Goal: Check status: Check status

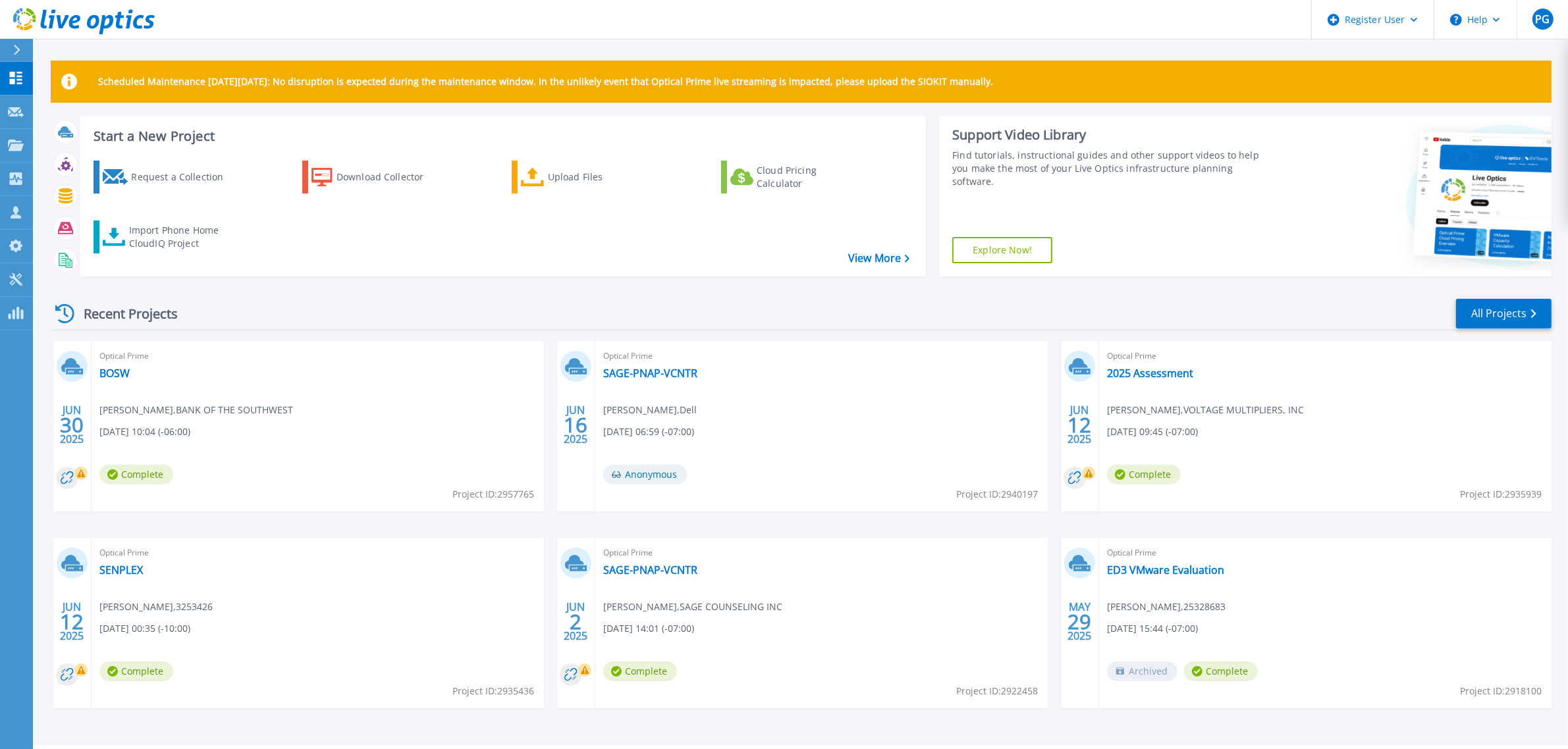
click at [555, 294] on div "Recent Projects All Projects JUN 30 2025 Optical Prime BOSW Allan Paschall , BA…" at bounding box center [800, 516] width 1500 height 458
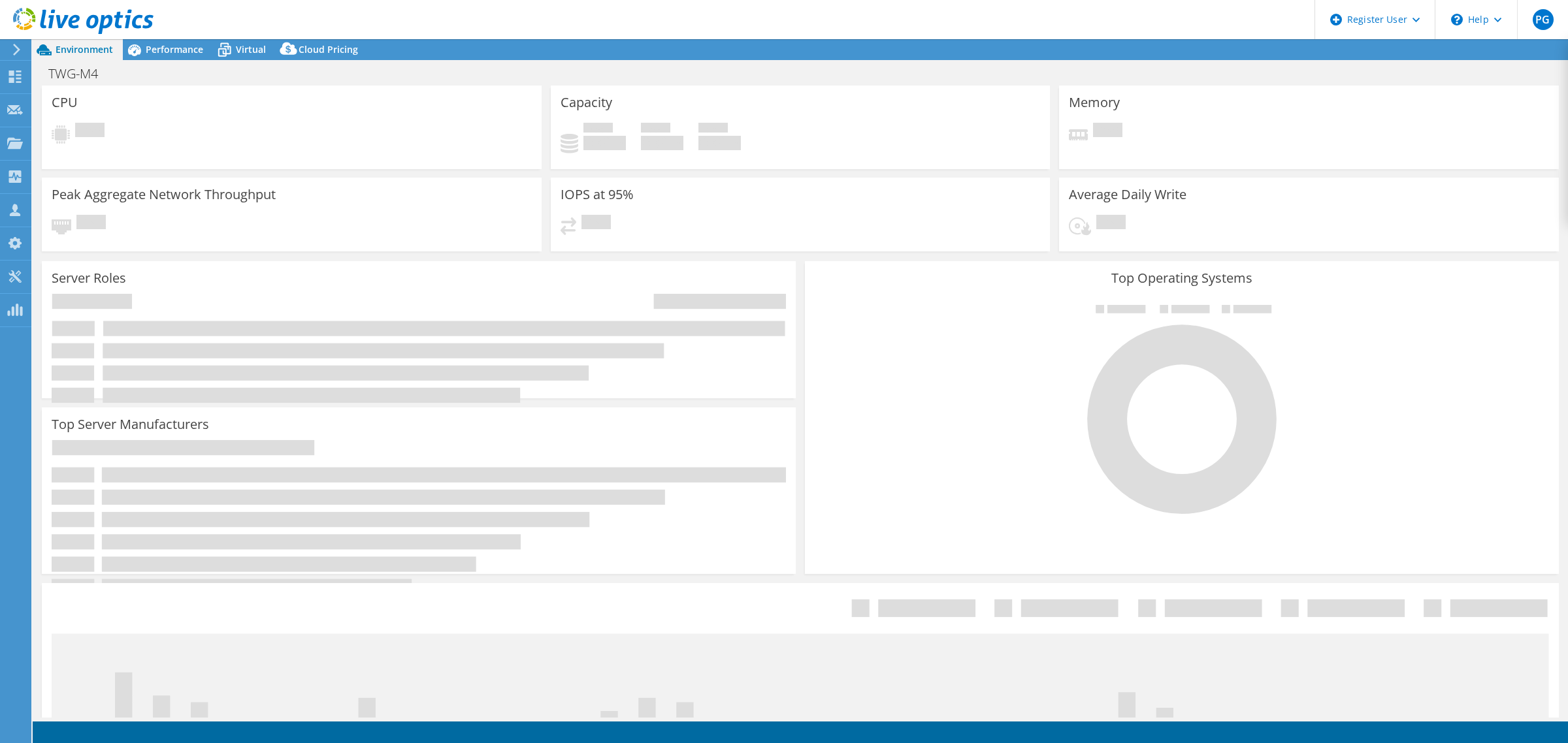
select select "SelectRegion"
select select "USD"
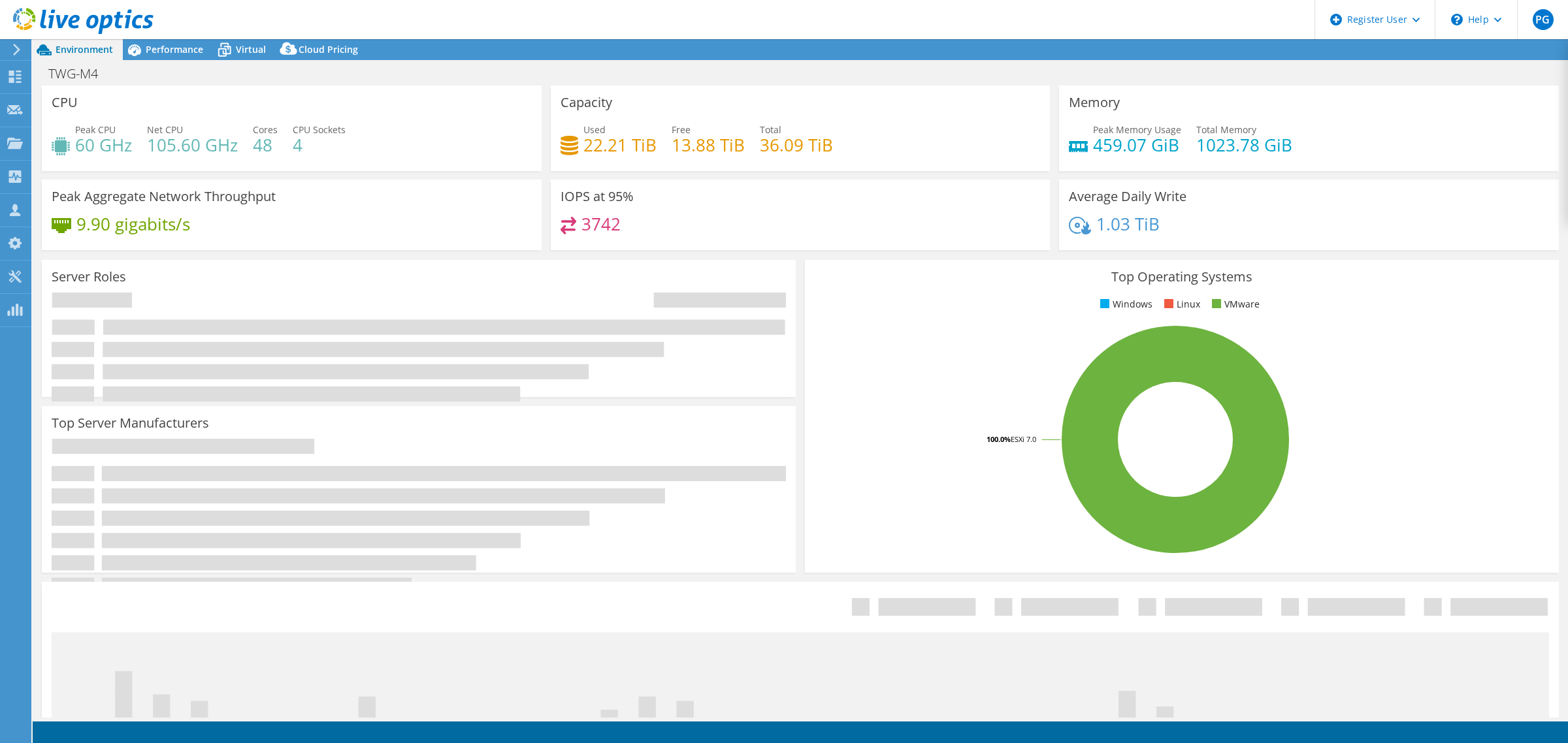
select select "USD"
